Goal: Task Accomplishment & Management: Manage account settings

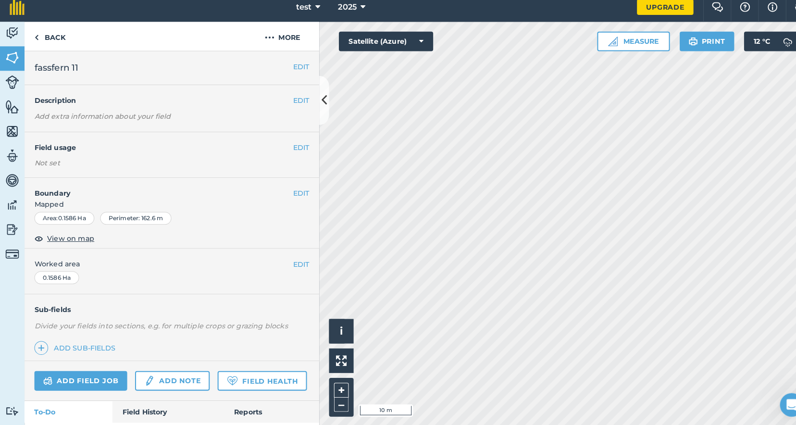
click at [6, 107] on img at bounding box center [11, 112] width 13 height 14
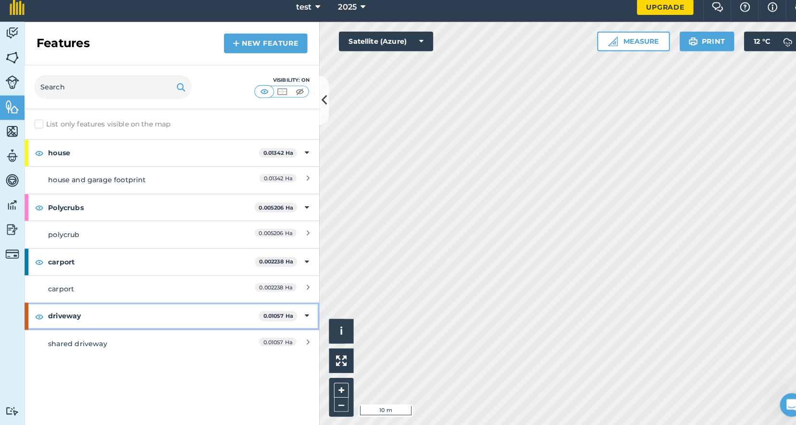
click at [299, 312] on icon at bounding box center [301, 317] width 4 height 11
click at [302, 312] on icon at bounding box center [302, 317] width 2 height 11
click at [289, 338] on span "0.01057 Ha" at bounding box center [271, 342] width 37 height 8
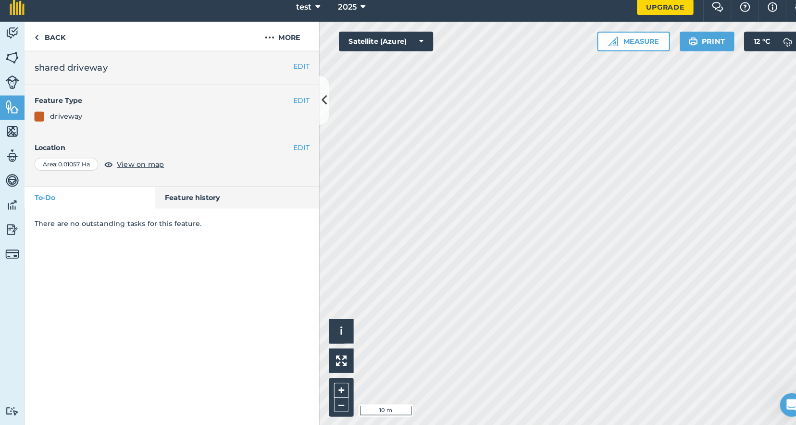
click at [293, 147] on button "EDIT" at bounding box center [295, 152] width 16 height 11
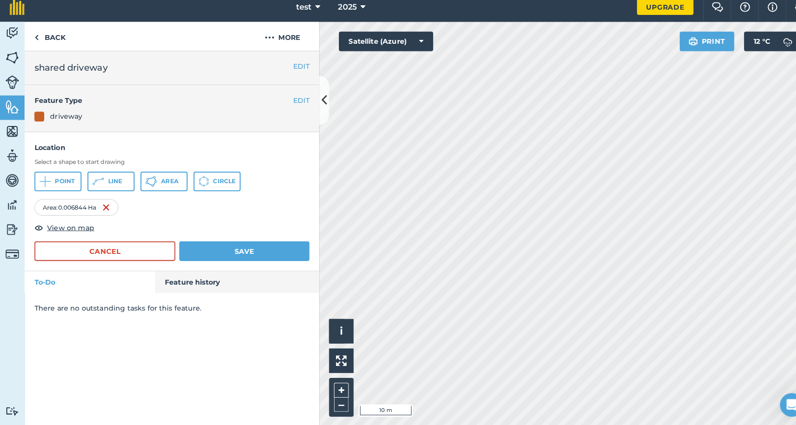
click at [220, 244] on button "Save" at bounding box center [239, 253] width 127 height 19
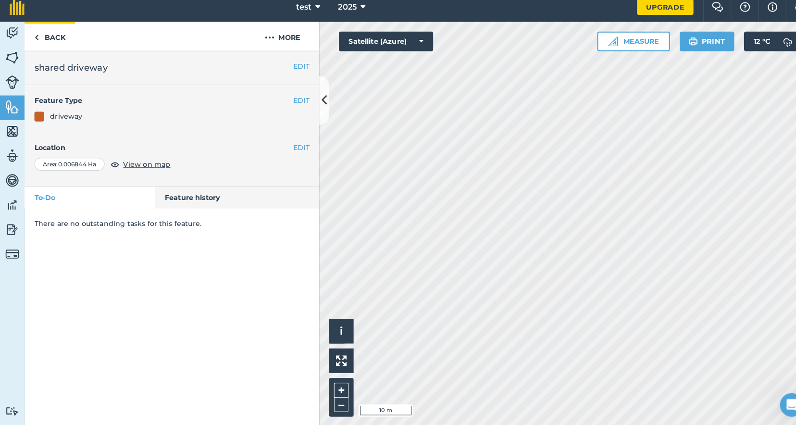
click at [55, 41] on link "Back" at bounding box center [49, 43] width 50 height 28
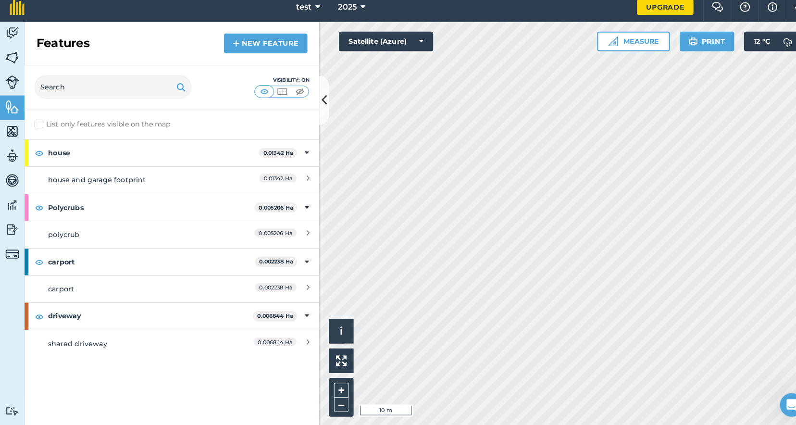
click at [251, 43] on link "New feature" at bounding box center [260, 49] width 82 height 19
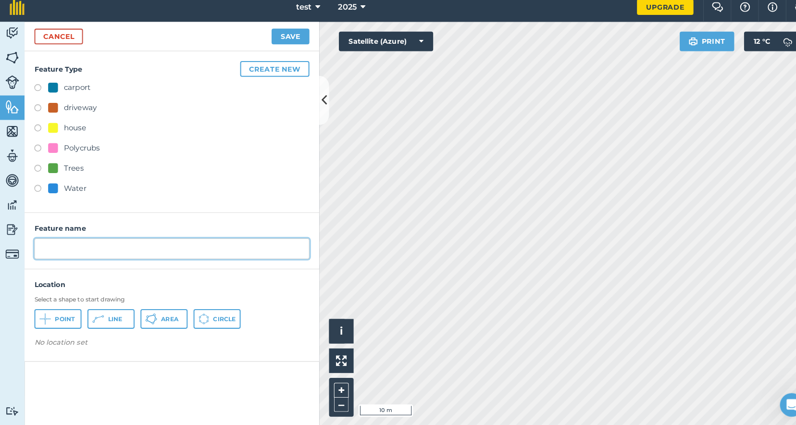
click at [67, 244] on input "text" at bounding box center [168, 251] width 269 height 20
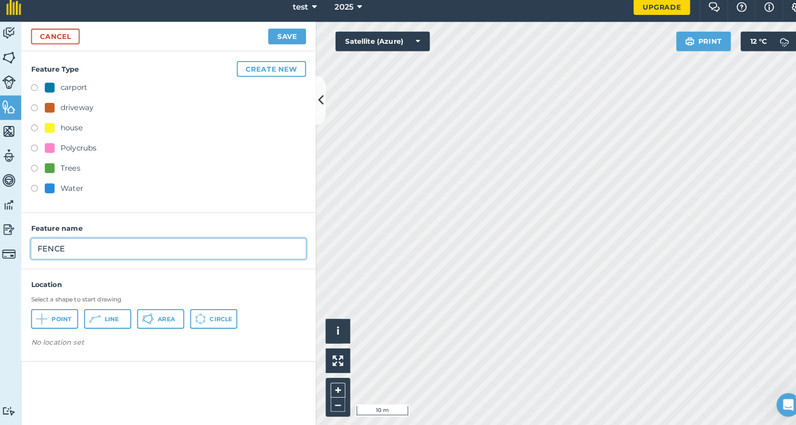
type input "FENCE"
click at [112, 316] on span "Line" at bounding box center [113, 320] width 14 height 8
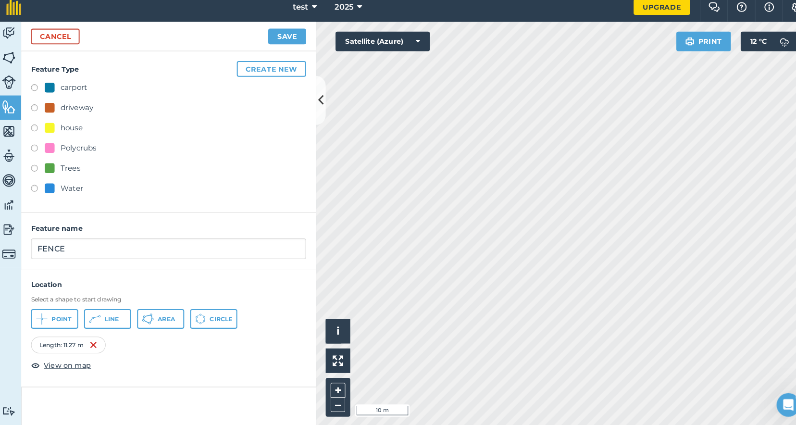
click at [274, 71] on button "Create new" at bounding box center [269, 74] width 68 height 15
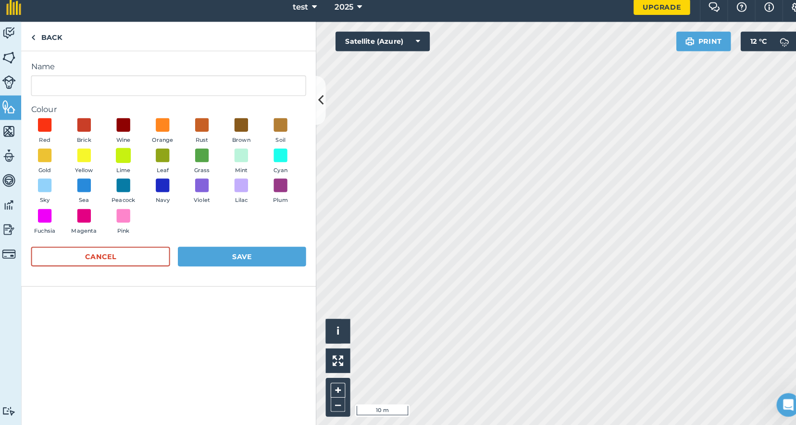
click at [124, 152] on span at bounding box center [124, 159] width 15 height 15
click at [88, 81] on input "Name" at bounding box center [168, 91] width 269 height 20
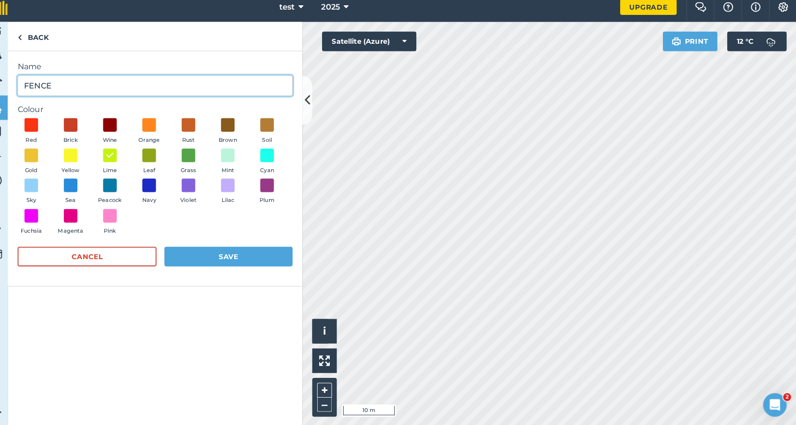
type input "FENCE"
drag, startPoint x: 240, startPoint y: 257, endPoint x: 235, endPoint y: 248, distance: 10.6
click at [240, 257] on button "Save" at bounding box center [239, 258] width 125 height 19
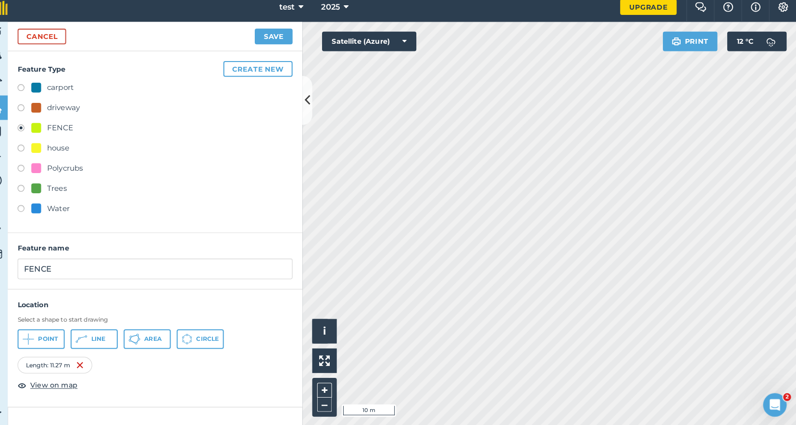
click at [267, 38] on button "Save" at bounding box center [284, 43] width 37 height 15
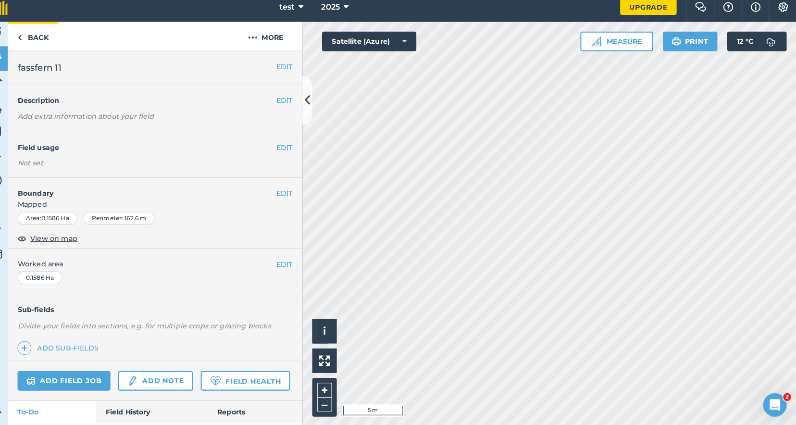
click at [24, 33] on link "Back" at bounding box center [49, 43] width 50 height 28
click at [34, 38] on img at bounding box center [36, 44] width 4 height 12
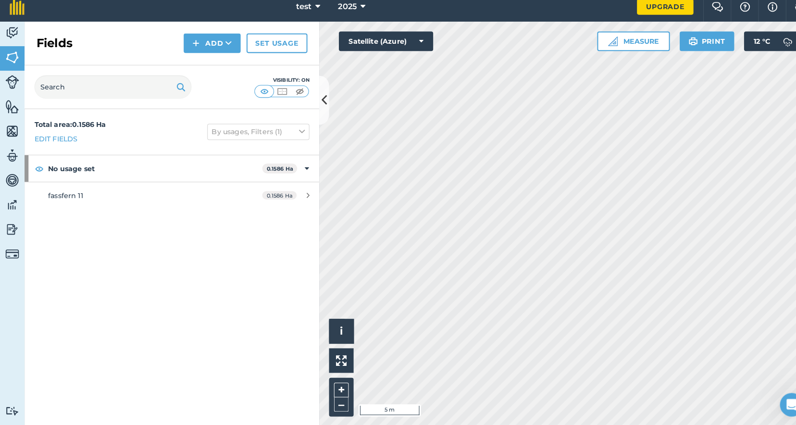
click at [8, 106] on img at bounding box center [11, 112] width 13 height 14
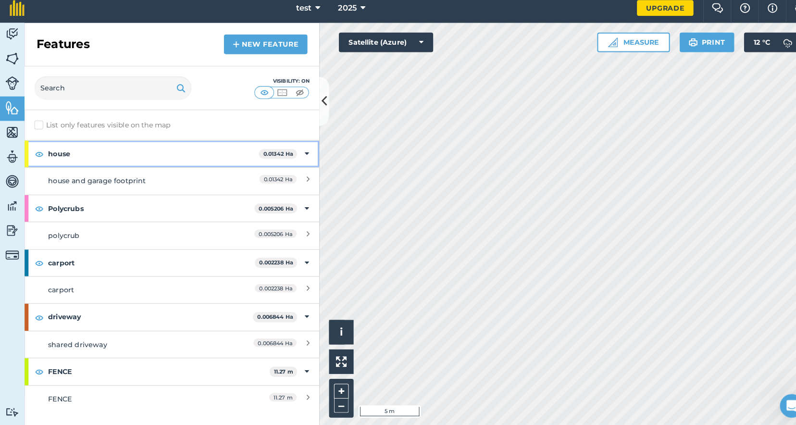
click at [86, 148] on strong "house" at bounding box center [150, 157] width 206 height 26
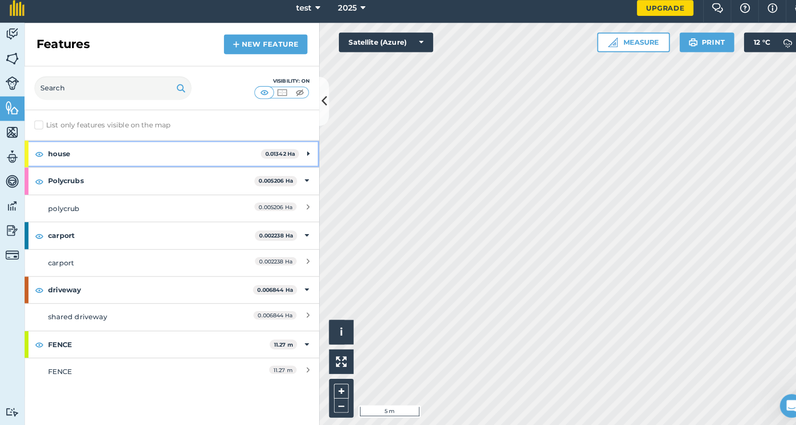
click at [299, 153] on div "house 0.01342 Ha" at bounding box center [168, 157] width 289 height 26
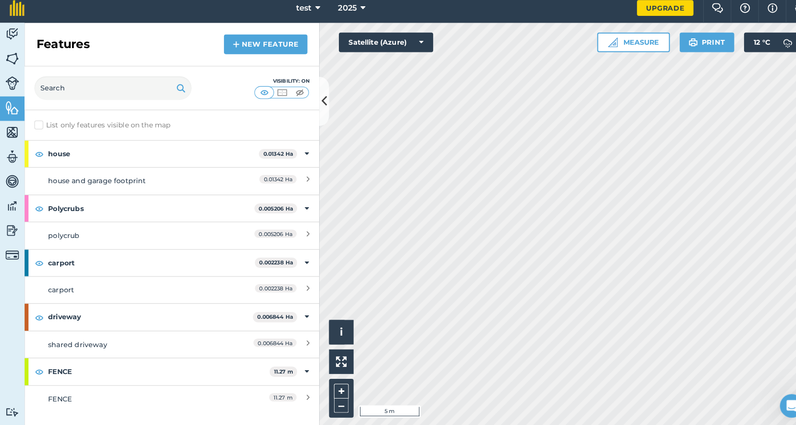
click at [293, 178] on div "0.01342 Ha" at bounding box center [260, 183] width 85 height 11
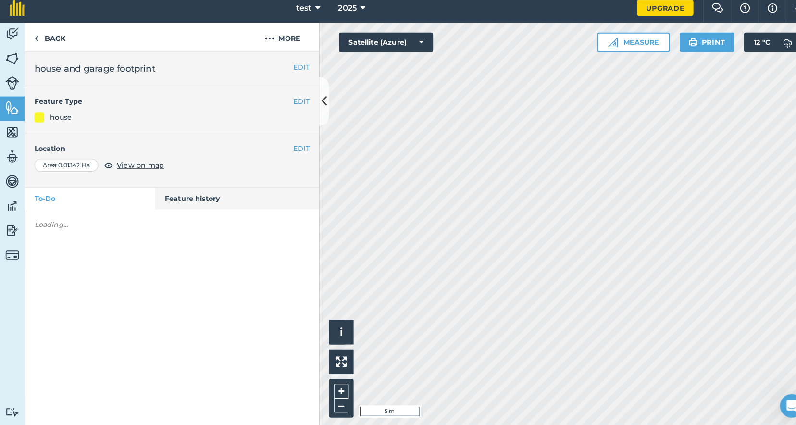
drag, startPoint x: 295, startPoint y: 145, endPoint x: 304, endPoint y: 146, distance: 9.2
click at [295, 147] on button "EDIT" at bounding box center [295, 152] width 16 height 11
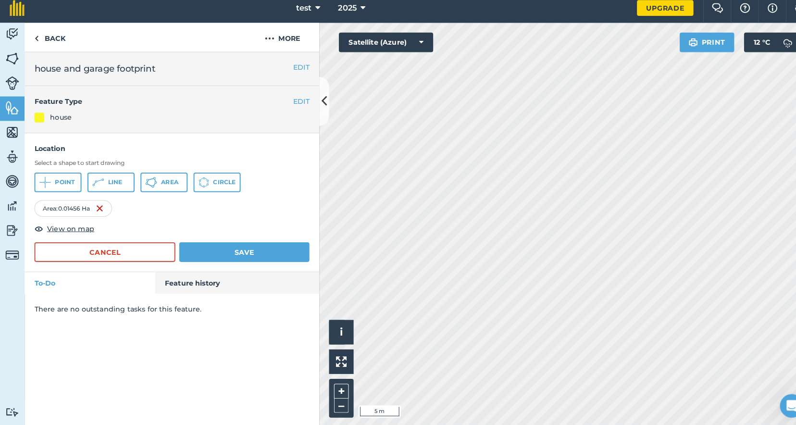
click at [256, 244] on button "Save" at bounding box center [239, 253] width 127 height 19
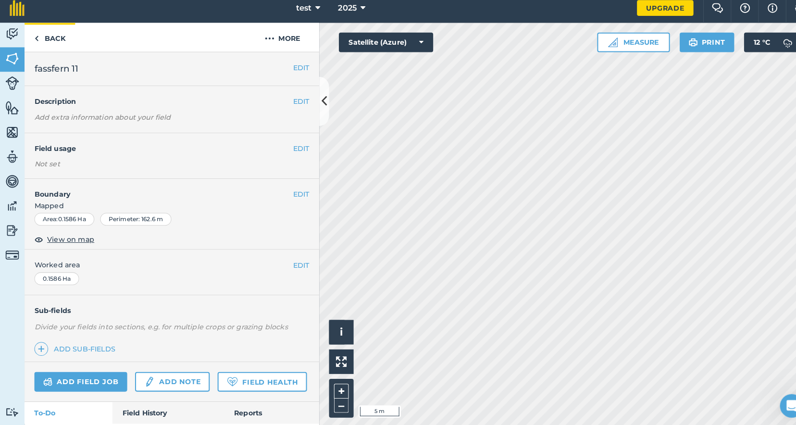
click at [38, 38] on img at bounding box center [36, 44] width 4 height 12
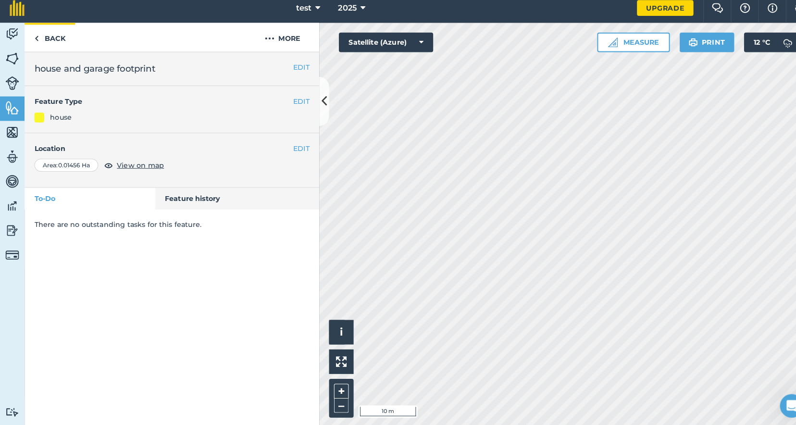
click at [38, 38] on img at bounding box center [36, 44] width 4 height 12
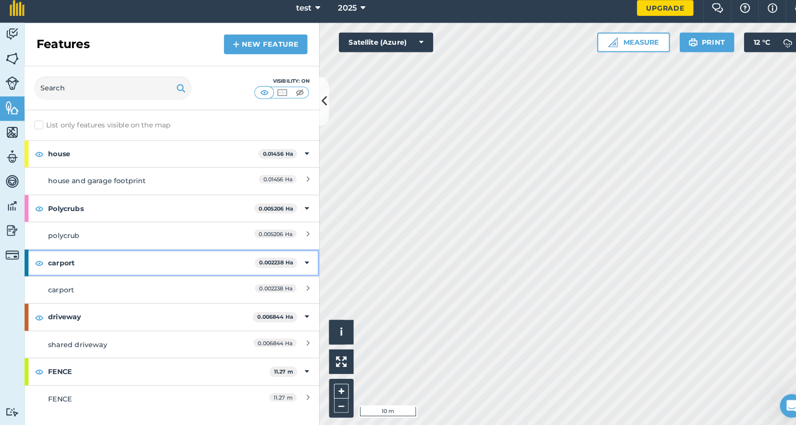
click at [114, 259] on strong "carport" at bounding box center [148, 264] width 202 height 26
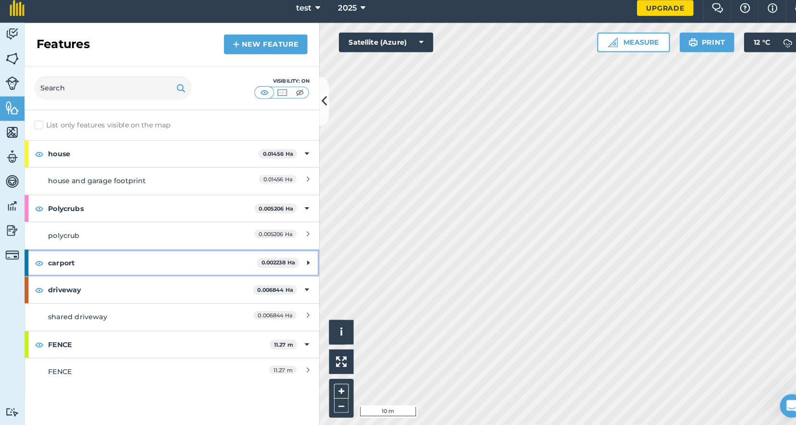
click at [302, 259] on icon at bounding box center [302, 264] width 2 height 11
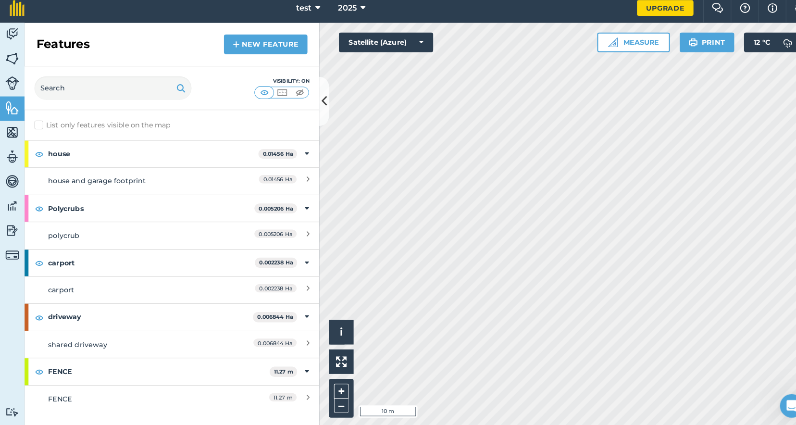
click at [297, 285] on div "0.002238 Ha" at bounding box center [260, 290] width 85 height 11
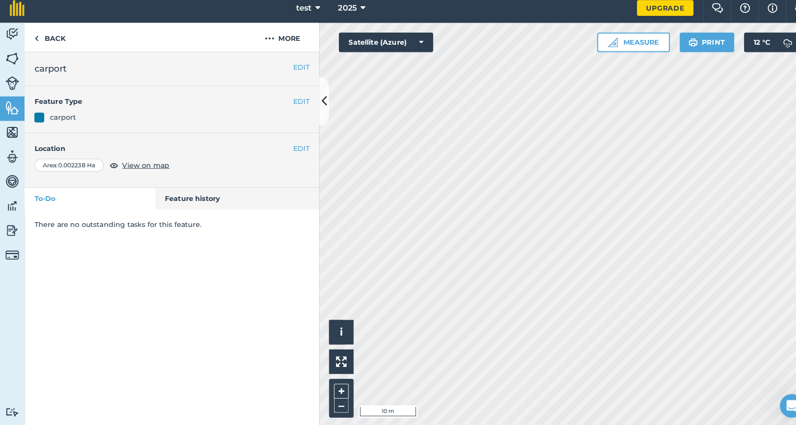
click at [284, 147] on h4 "Location" at bounding box center [168, 152] width 269 height 11
click at [288, 147] on button "EDIT" at bounding box center [295, 152] width 16 height 11
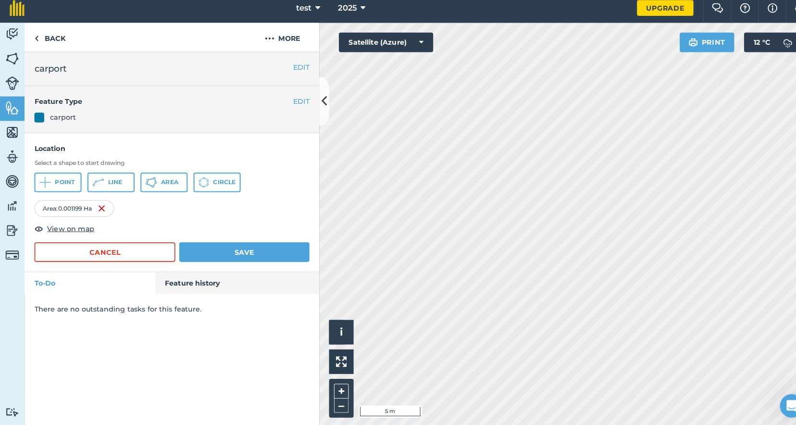
click at [288, 246] on button "Save" at bounding box center [239, 253] width 127 height 19
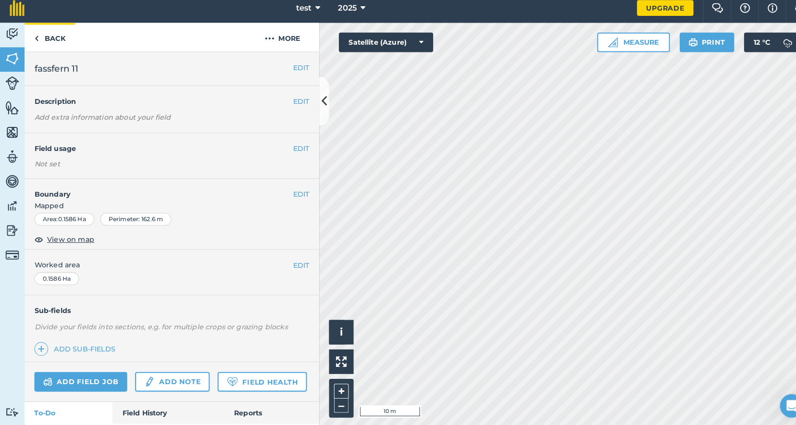
click at [35, 38] on img at bounding box center [36, 44] width 4 height 12
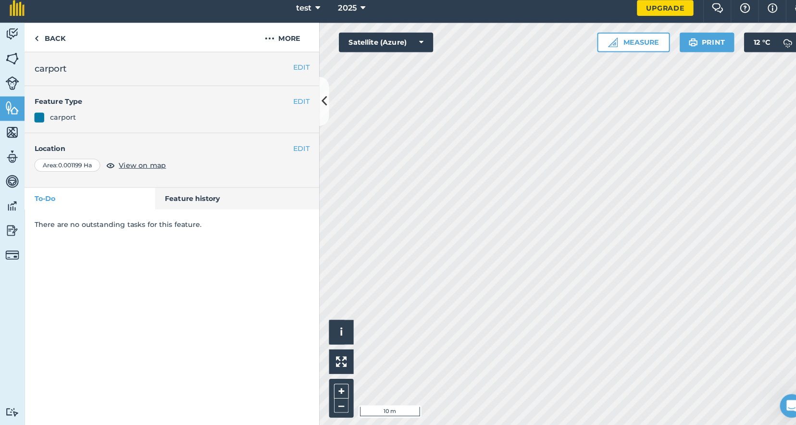
click at [35, 38] on img at bounding box center [36, 44] width 4 height 12
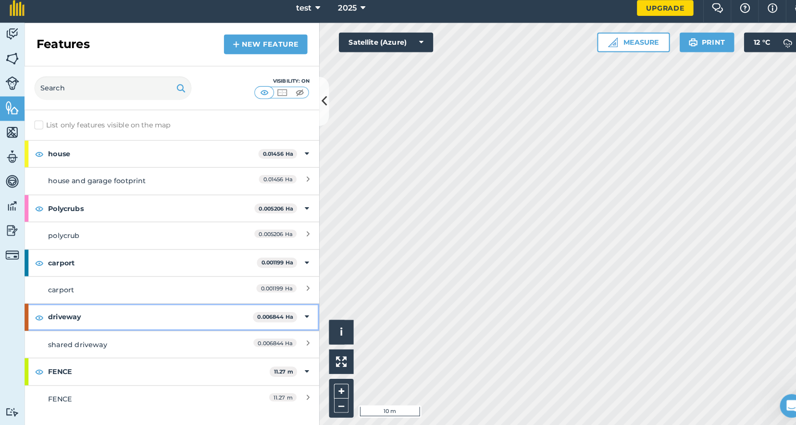
click at [92, 310] on strong "driveway" at bounding box center [147, 317] width 201 height 26
click at [291, 312] on span "0.006844 Ha" at bounding box center [271, 317] width 43 height 10
click at [287, 338] on span "0.006844 Ha" at bounding box center [269, 342] width 42 height 8
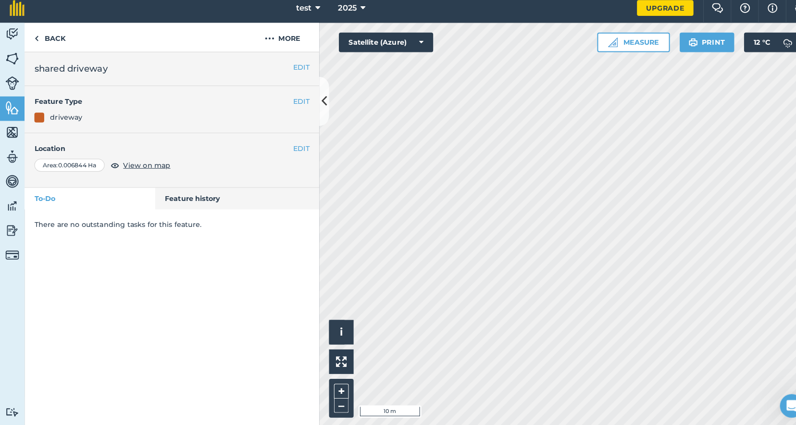
click at [291, 147] on button "EDIT" at bounding box center [295, 152] width 16 height 11
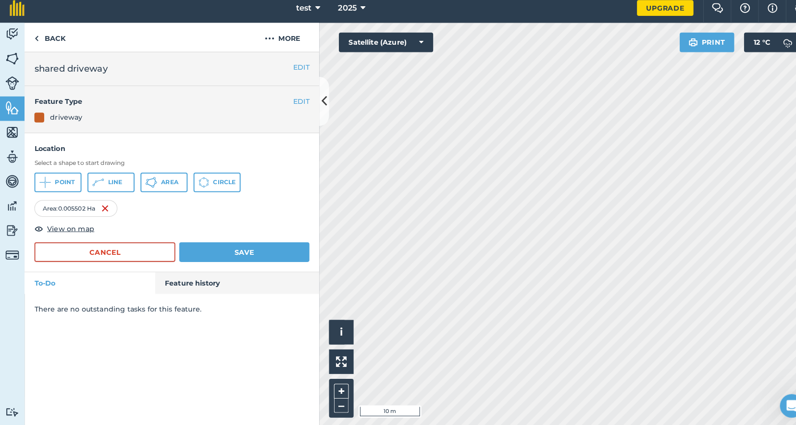
click at [220, 252] on button "Save" at bounding box center [239, 253] width 127 height 19
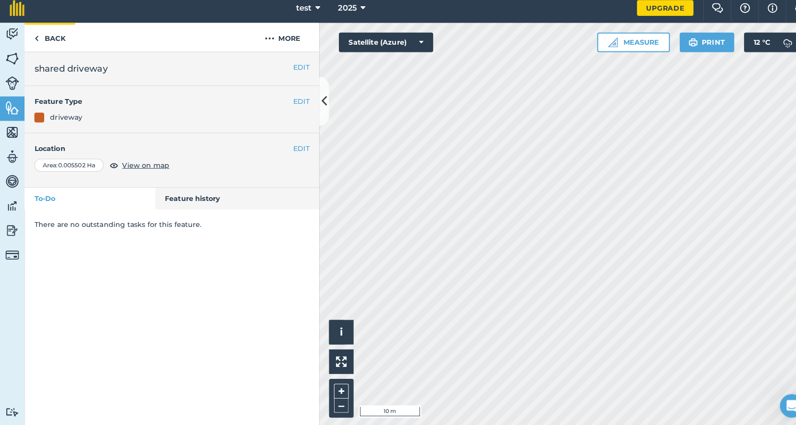
click at [36, 39] on img at bounding box center [36, 44] width 4 height 12
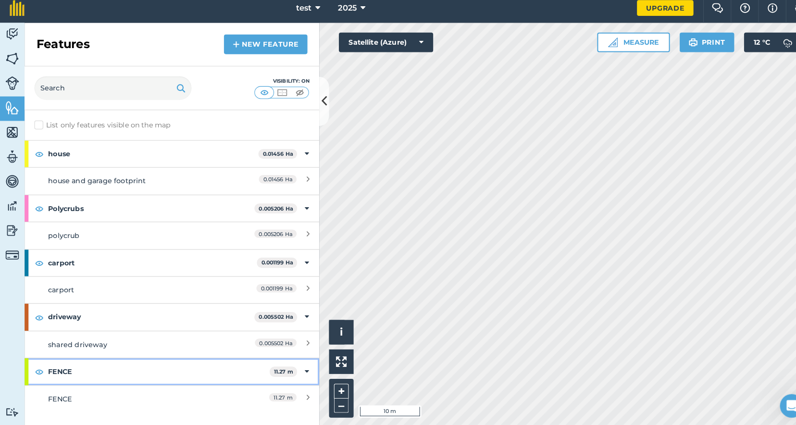
click at [84, 366] on strong "FENCE" at bounding box center [155, 370] width 217 height 26
click at [292, 365] on span "11.27 m" at bounding box center [279, 370] width 27 height 10
click at [286, 391] on span "11.27 m" at bounding box center [276, 395] width 27 height 8
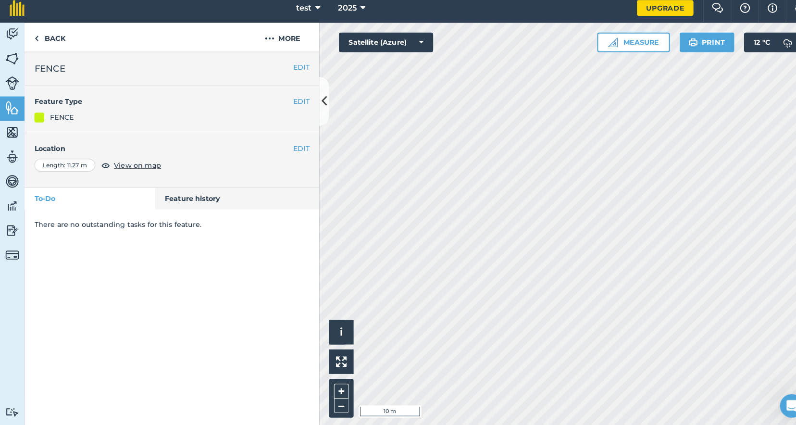
click at [296, 147] on button "EDIT" at bounding box center [295, 152] width 16 height 11
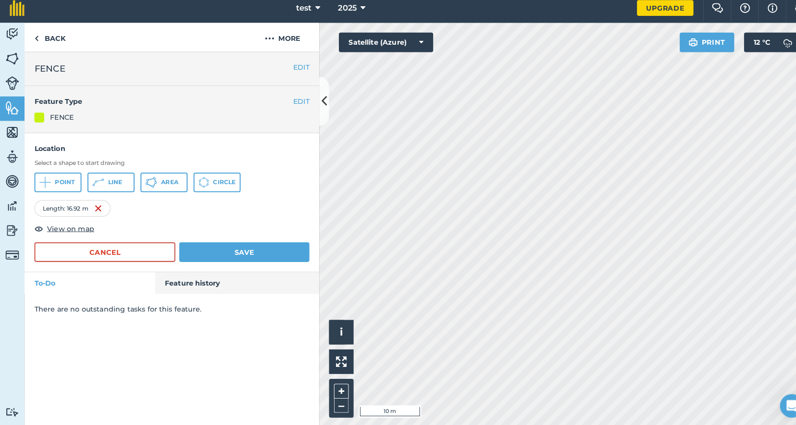
click at [259, 253] on button "Save" at bounding box center [239, 253] width 127 height 19
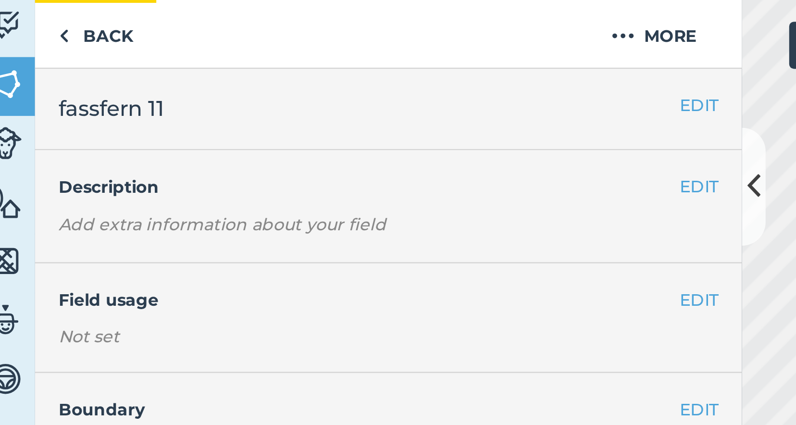
click at [34, 38] on img at bounding box center [36, 44] width 4 height 12
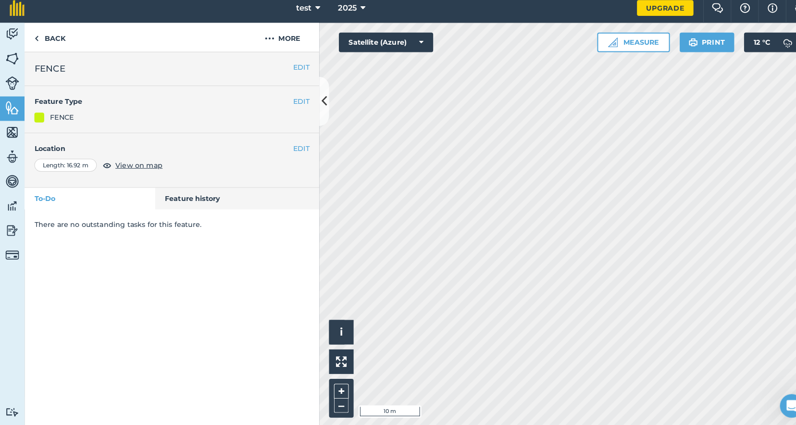
click at [12, 58] on img at bounding box center [11, 64] width 13 height 14
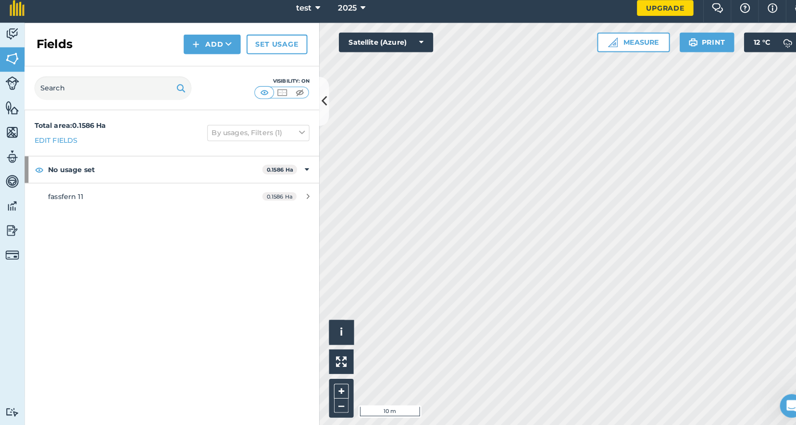
click at [17, 111] on img at bounding box center [11, 112] width 13 height 14
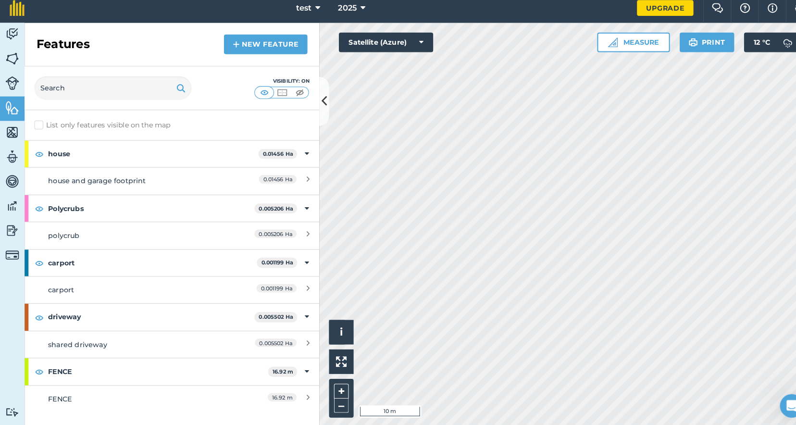
click at [13, 62] on img at bounding box center [11, 64] width 13 height 14
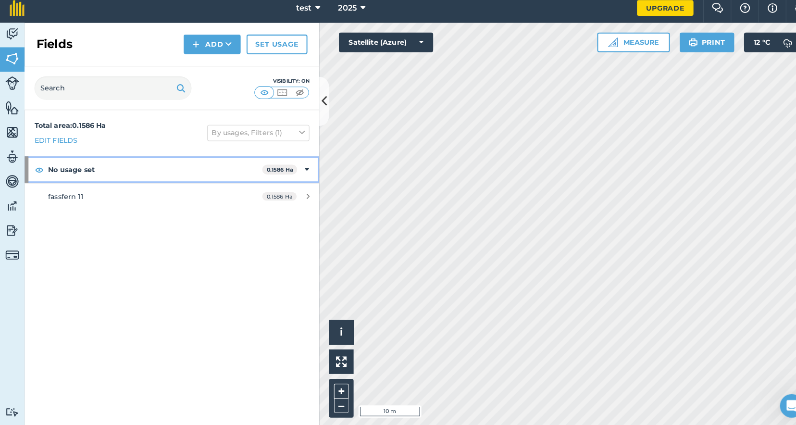
click at [298, 165] on div "No usage set 0.1586 Ha" at bounding box center [168, 173] width 289 height 26
click at [276, 195] on span "0.1586 Ha" at bounding box center [274, 199] width 34 height 8
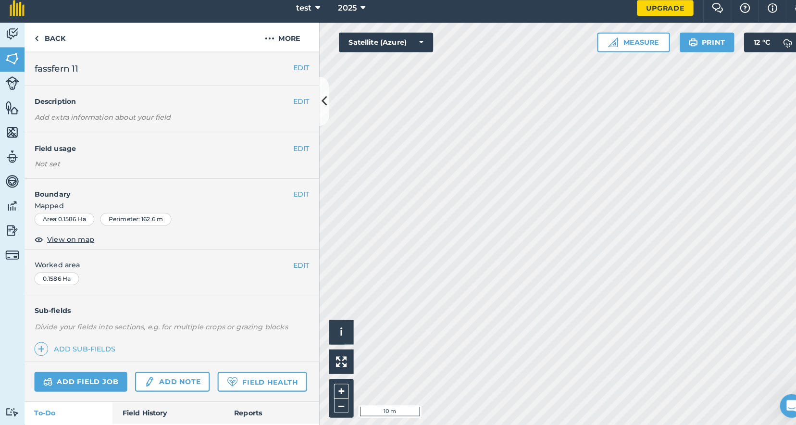
click at [294, 191] on button "EDIT" at bounding box center [295, 196] width 16 height 11
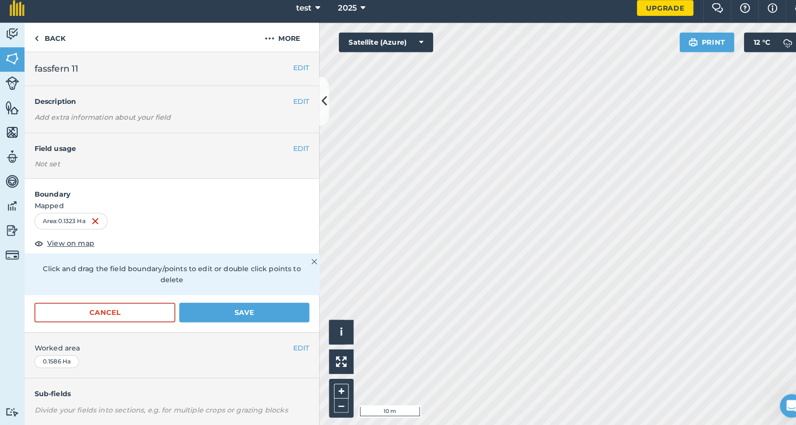
click at [248, 303] on button "Save" at bounding box center [239, 312] width 127 height 19
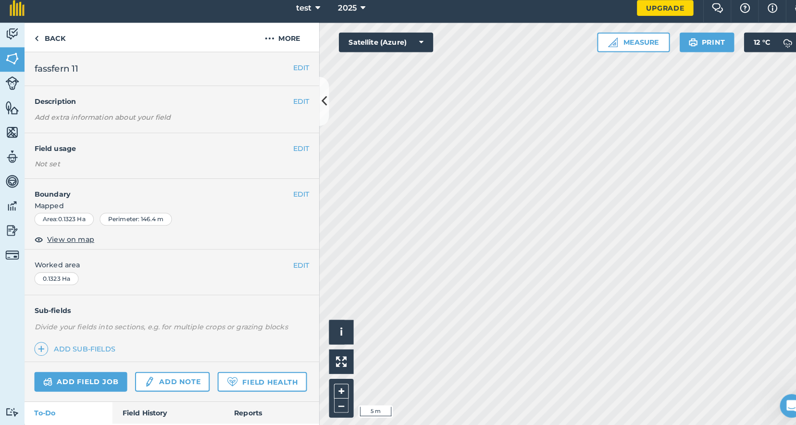
click at [613, 50] on div "Click to start drawing i © 2025 TomTom, Microsoft 5 m + – Satellite (Azure) Mea…" at bounding box center [555, 227] width 484 height 396
click at [613, 46] on button "Measure" at bounding box center [620, 47] width 71 height 19
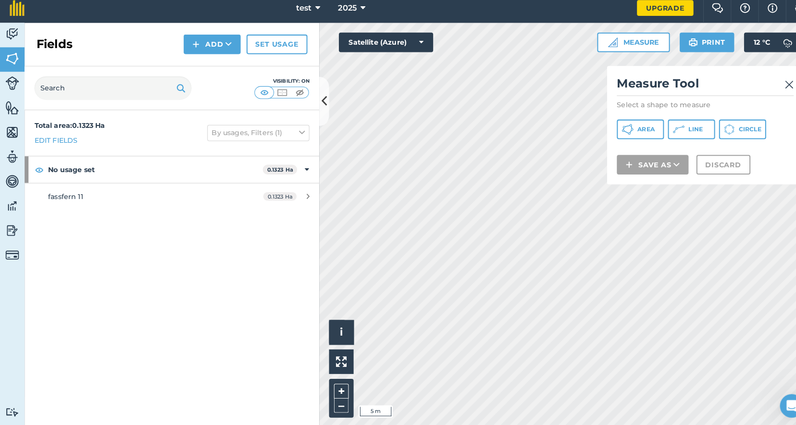
click at [667, 127] on icon at bounding box center [665, 133] width 12 height 12
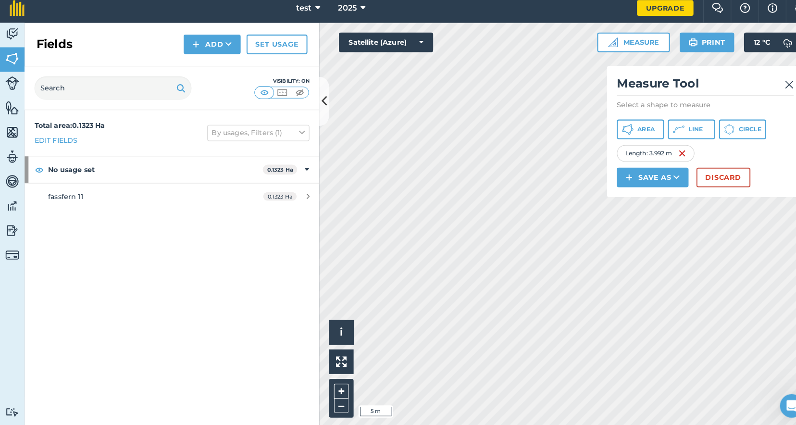
click at [691, 174] on button "Discard" at bounding box center [708, 180] width 53 height 19
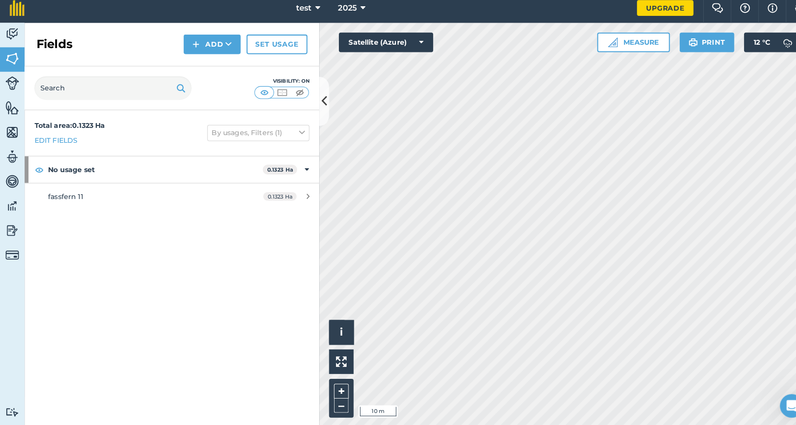
click at [15, 83] on img at bounding box center [11, 87] width 13 height 13
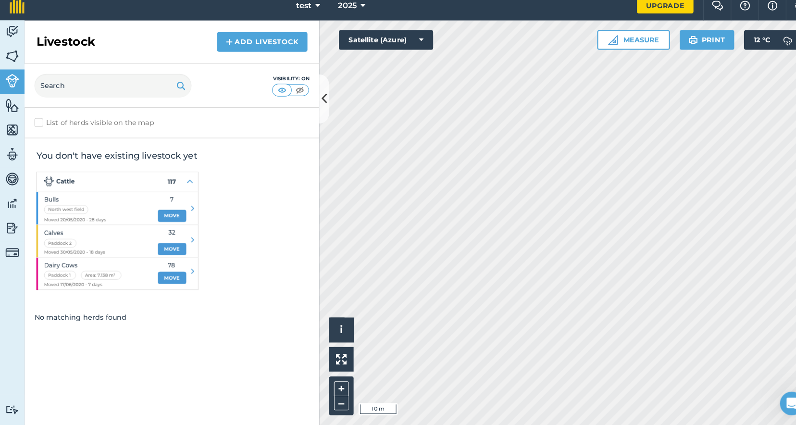
click at [13, 109] on img at bounding box center [11, 112] width 13 height 14
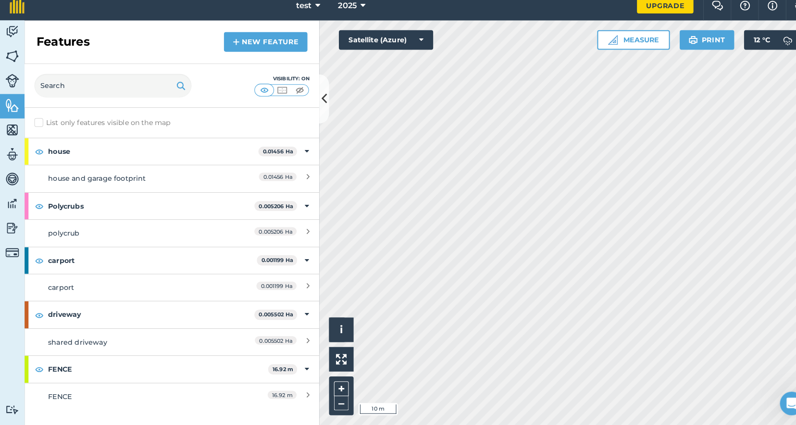
click at [234, 44] on img at bounding box center [231, 50] width 7 height 12
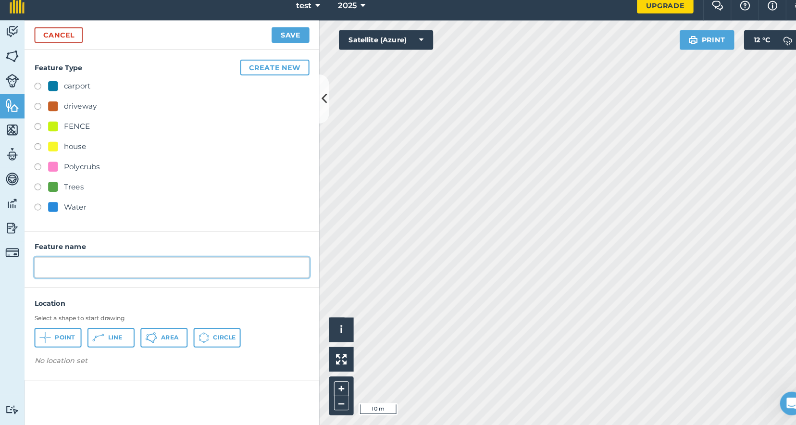
click at [60, 261] on input "text" at bounding box center [168, 271] width 269 height 20
type input "HUMAN"
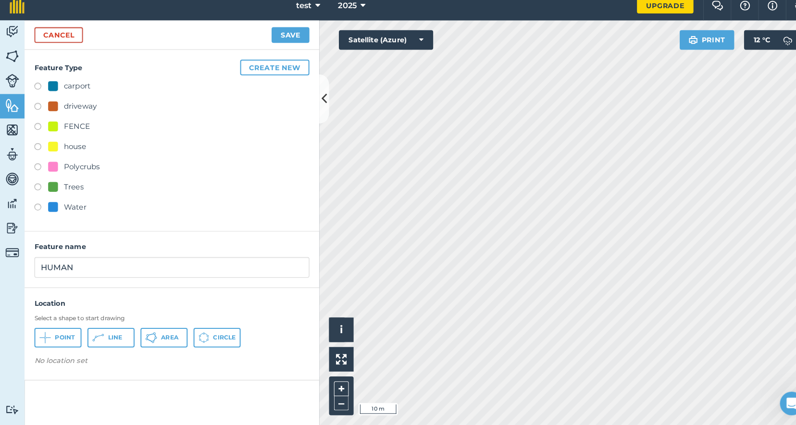
click at [164, 336] on span "Area" at bounding box center [166, 340] width 17 height 8
click at [283, 68] on button "Create new" at bounding box center [269, 74] width 68 height 15
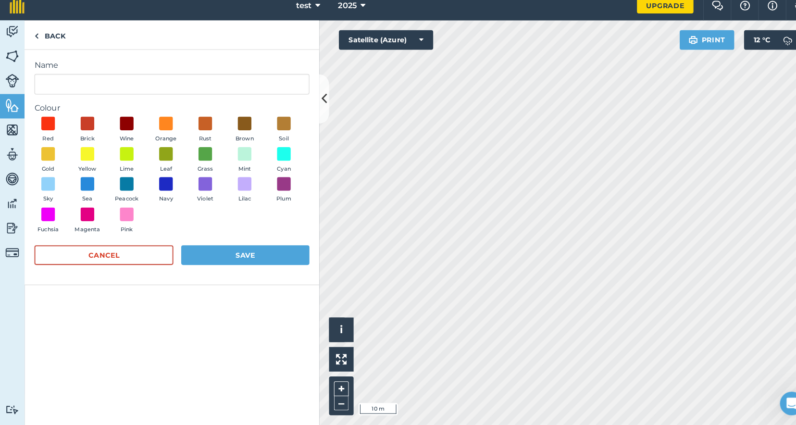
drag, startPoint x: 281, startPoint y: 154, endPoint x: 265, endPoint y: 157, distance: 15.7
click at [281, 154] on span at bounding box center [277, 159] width 13 height 13
click at [74, 94] on form "Name Colour Red Brick Wine Orange Rust Brown Soil Gold Yellow Lime Leaf Grass M…" at bounding box center [168, 172] width 269 height 211
click at [63, 85] on input "Name" at bounding box center [168, 91] width 269 height 20
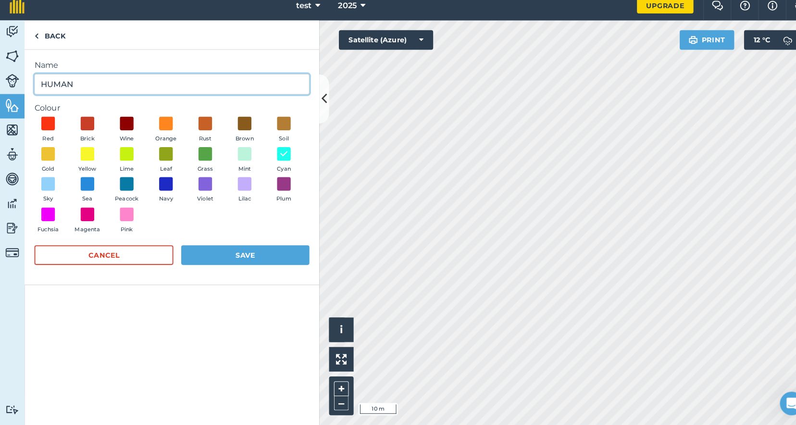
type input "HUMAN"
click at [217, 249] on button "Save" at bounding box center [239, 258] width 125 height 19
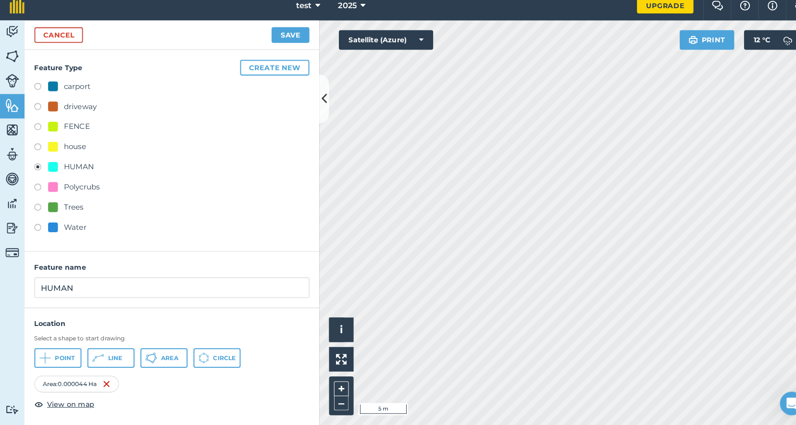
click at [281, 37] on button "Save" at bounding box center [284, 43] width 37 height 15
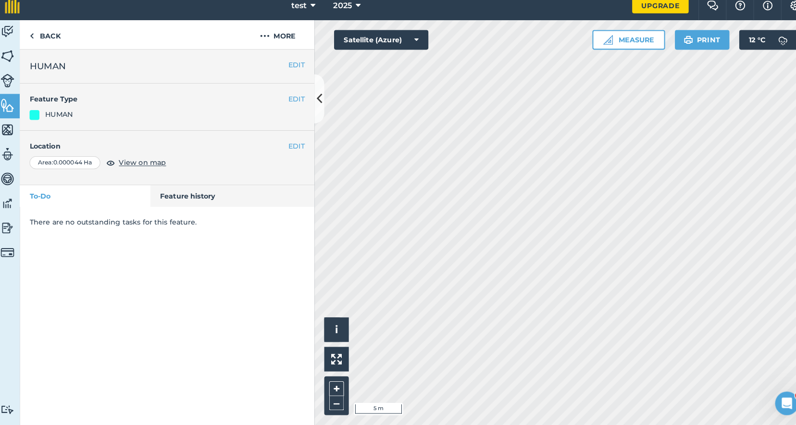
click at [136, 163] on span "View on map" at bounding box center [144, 168] width 46 height 11
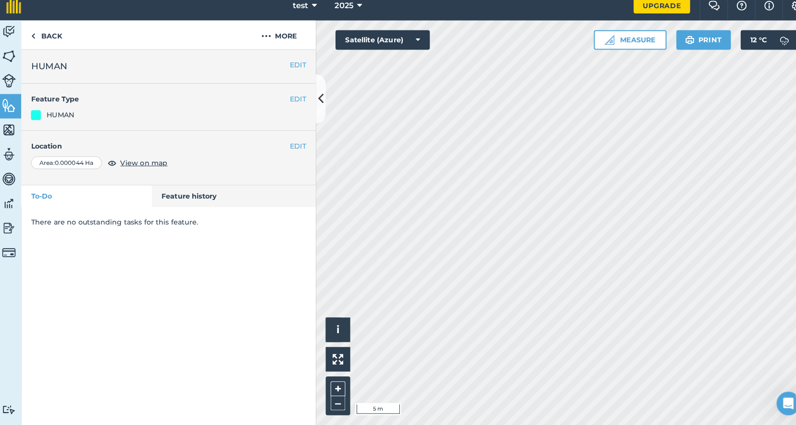
click at [297, 147] on button "EDIT" at bounding box center [295, 152] width 16 height 11
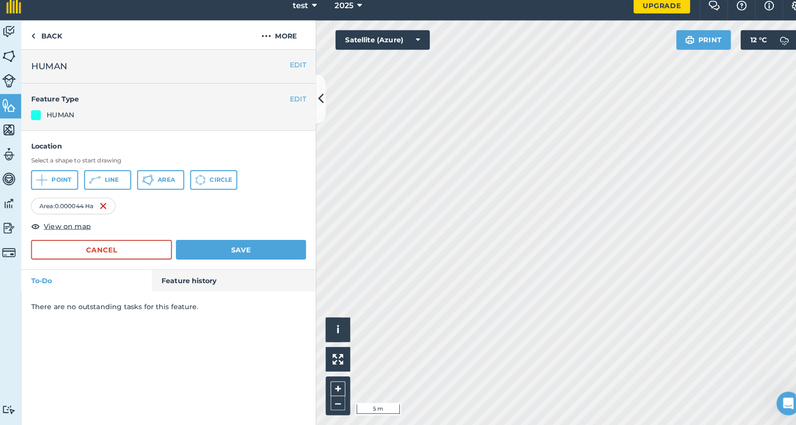
click at [189, 245] on button "Save" at bounding box center [239, 253] width 127 height 19
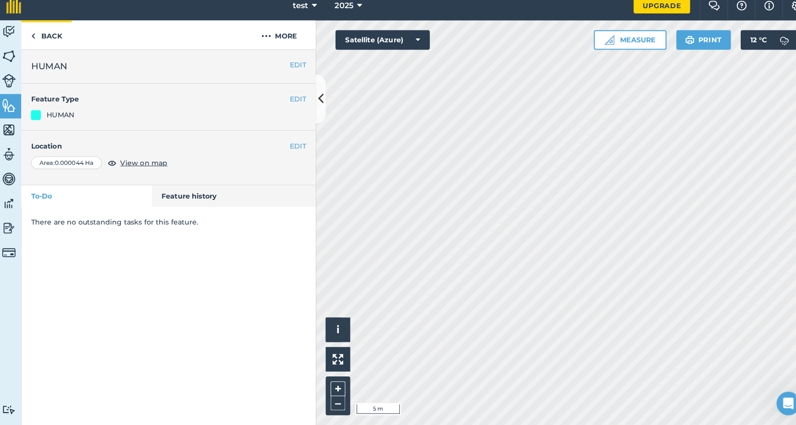
click at [57, 37] on link "Back" at bounding box center [49, 43] width 50 height 28
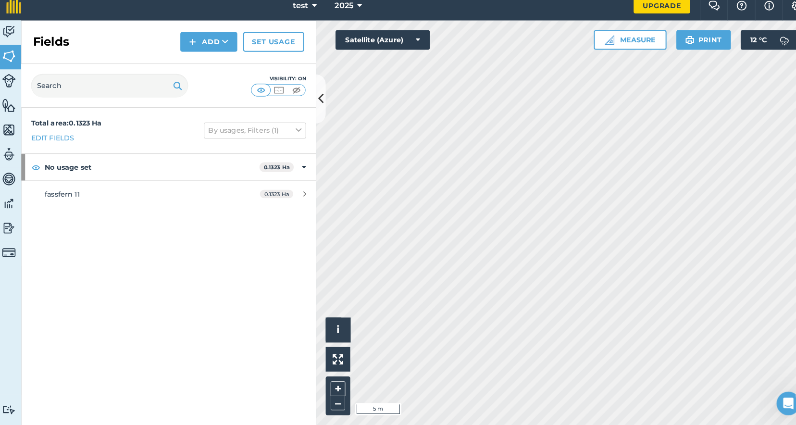
click at [213, 44] on button "Add" at bounding box center [208, 49] width 56 height 19
click at [139, 214] on div "Total area : 0.1323 Ha Edit fields By usages, Filters (1) No usage set 0.1323 H…" at bounding box center [168, 269] width 289 height 311
click at [6, 108] on img at bounding box center [11, 112] width 13 height 14
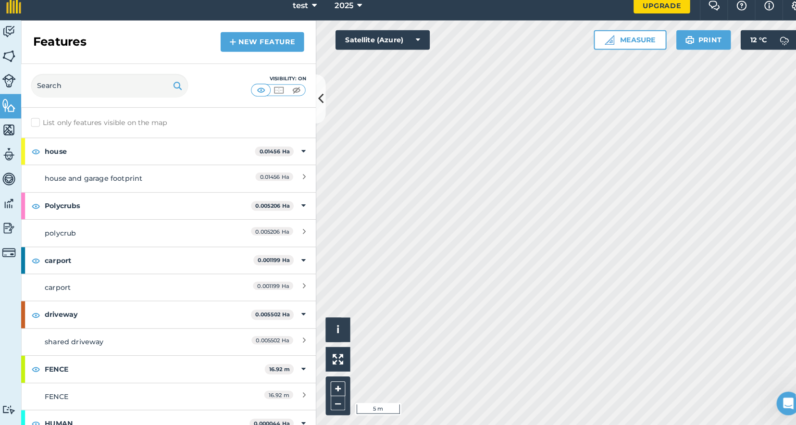
click at [232, 40] on link "New feature" at bounding box center [260, 49] width 82 height 19
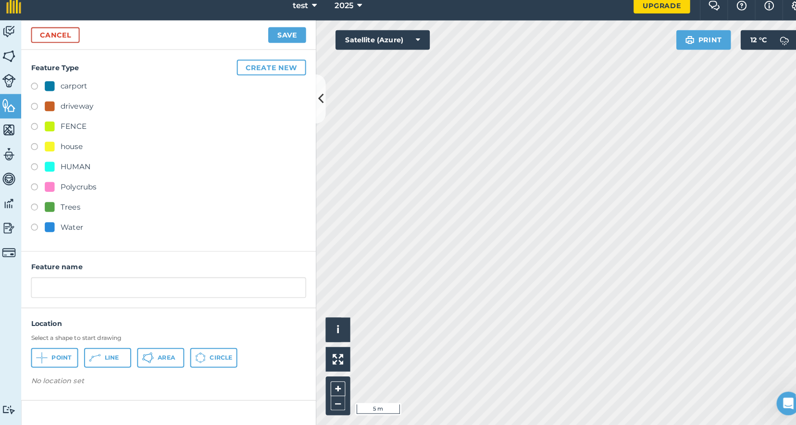
click at [72, 166] on div "HUMAN" at bounding box center [77, 172] width 29 height 12
radio input "true"
type input "HUMAN 2"
drag, startPoint x: 168, startPoint y: 353, endPoint x: 218, endPoint y: 345, distance: 50.8
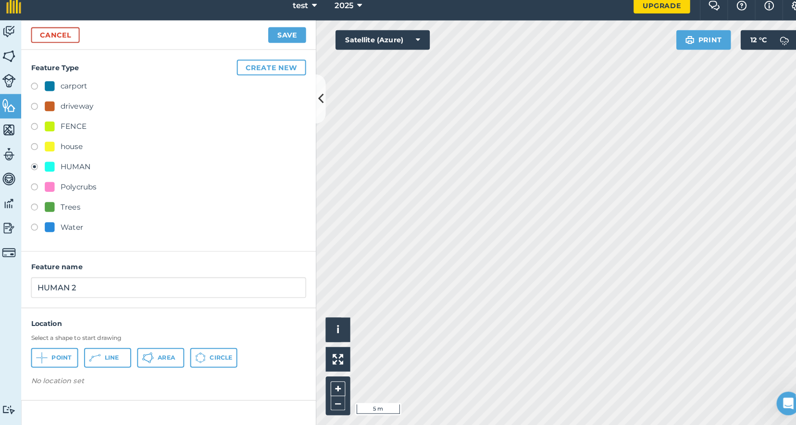
click at [168, 355] on span "Area" at bounding box center [166, 359] width 17 height 8
click at [278, 36] on button "Save" at bounding box center [284, 43] width 37 height 15
